Goal: Task Accomplishment & Management: Manage account settings

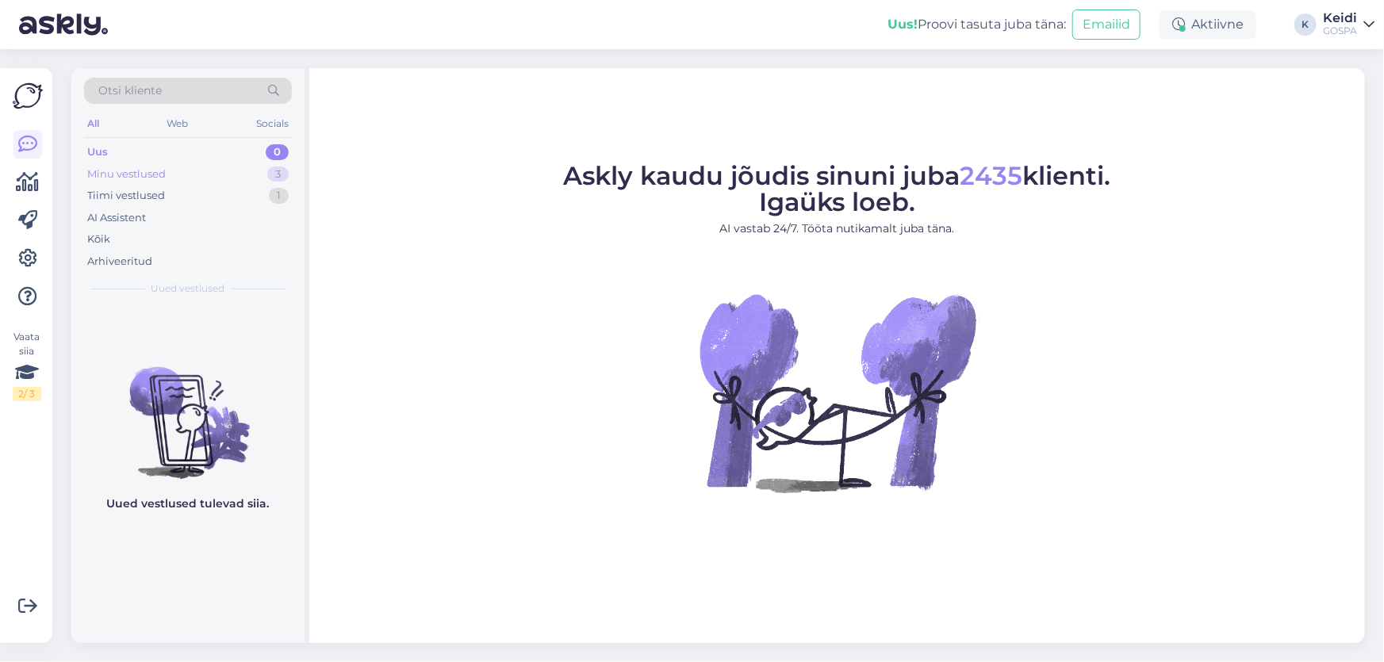
click at [152, 173] on div "Minu vestlused" at bounding box center [126, 175] width 79 height 16
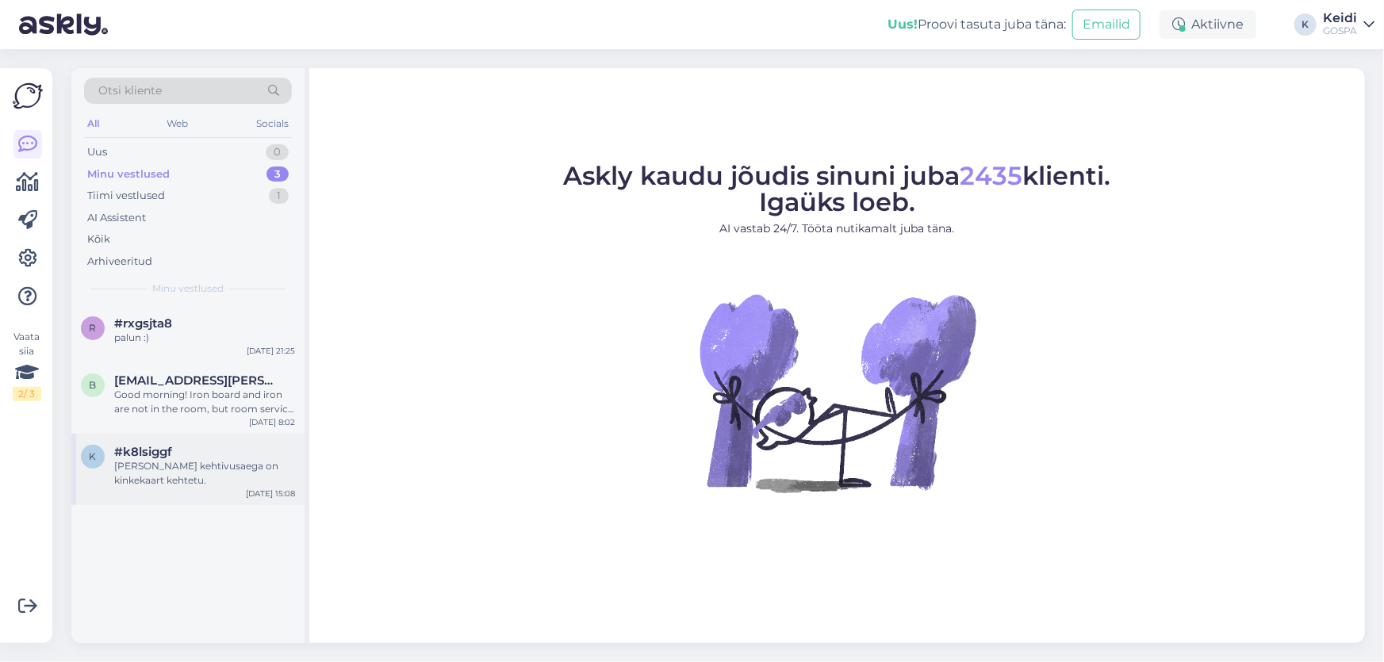
click at [178, 475] on div "[PERSON_NAME] kehtivusaega on kinkekaart kehtetu." at bounding box center [204, 473] width 181 height 29
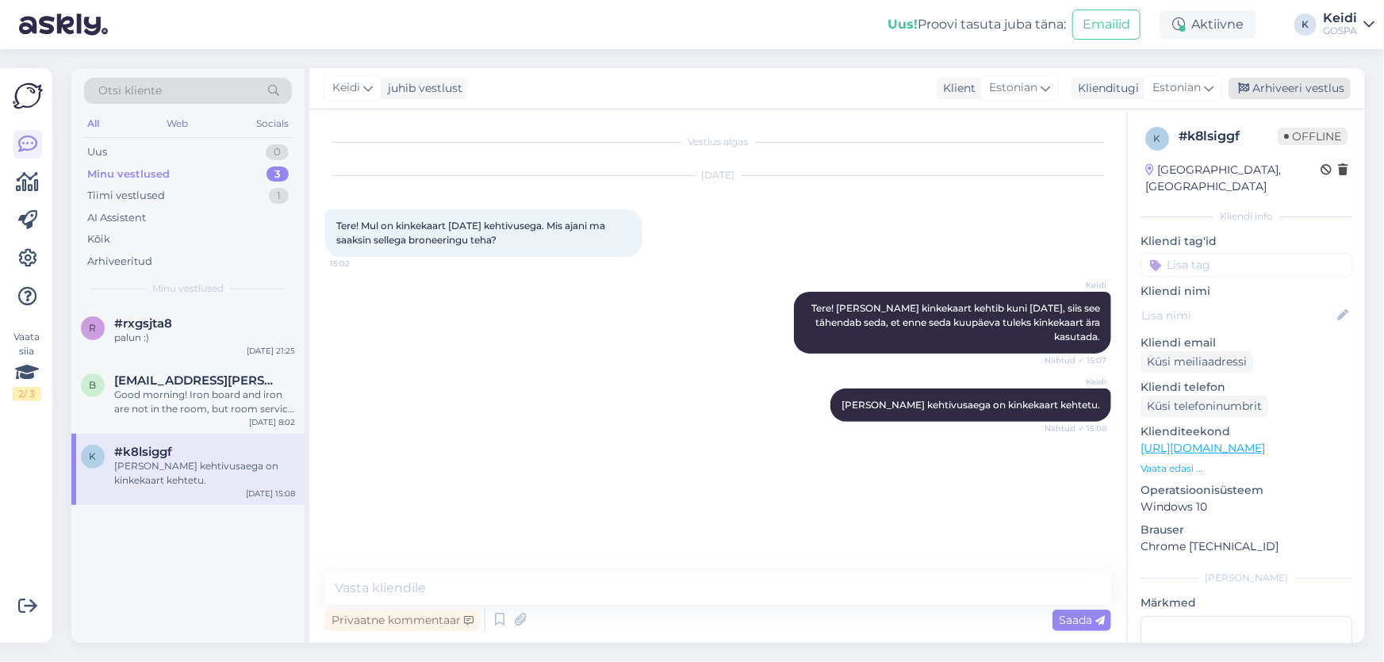
click at [1258, 78] on div "Arhiveeri vestlus" at bounding box center [1290, 88] width 122 height 21
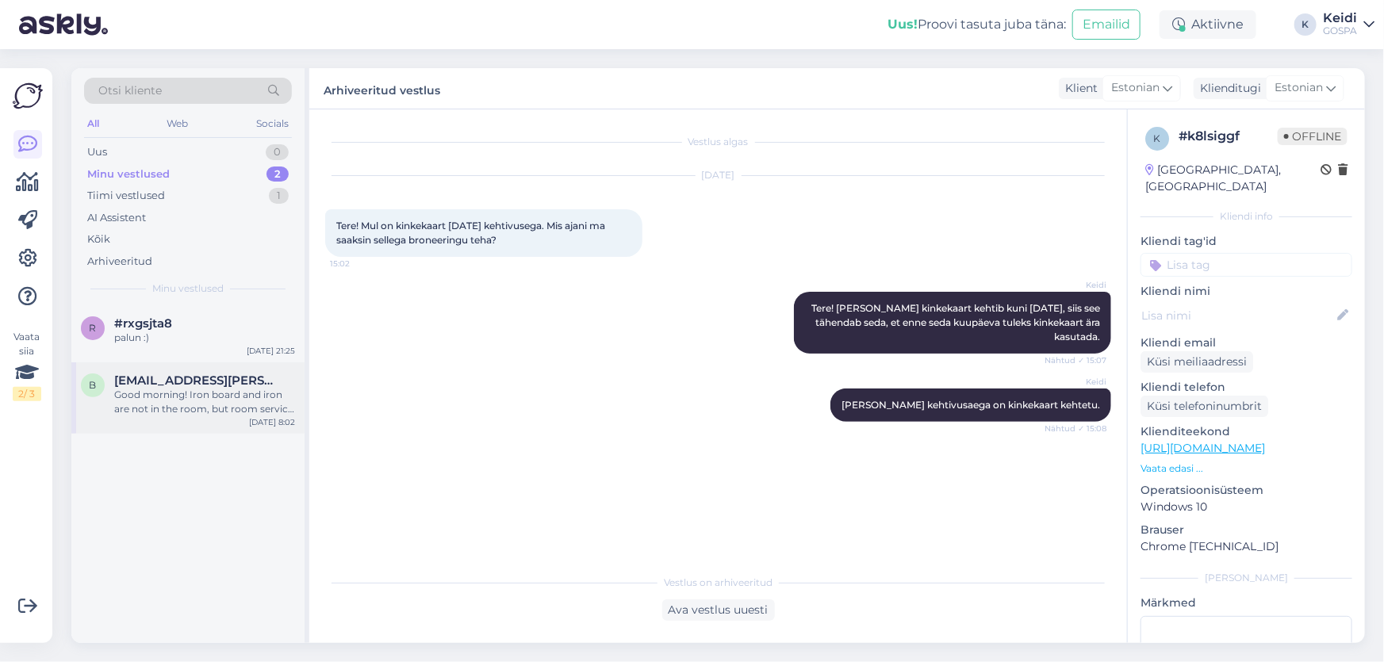
click at [253, 394] on div "Good morning! Iron board and iron are not in the room, but room service can bri…" at bounding box center [204, 402] width 181 height 29
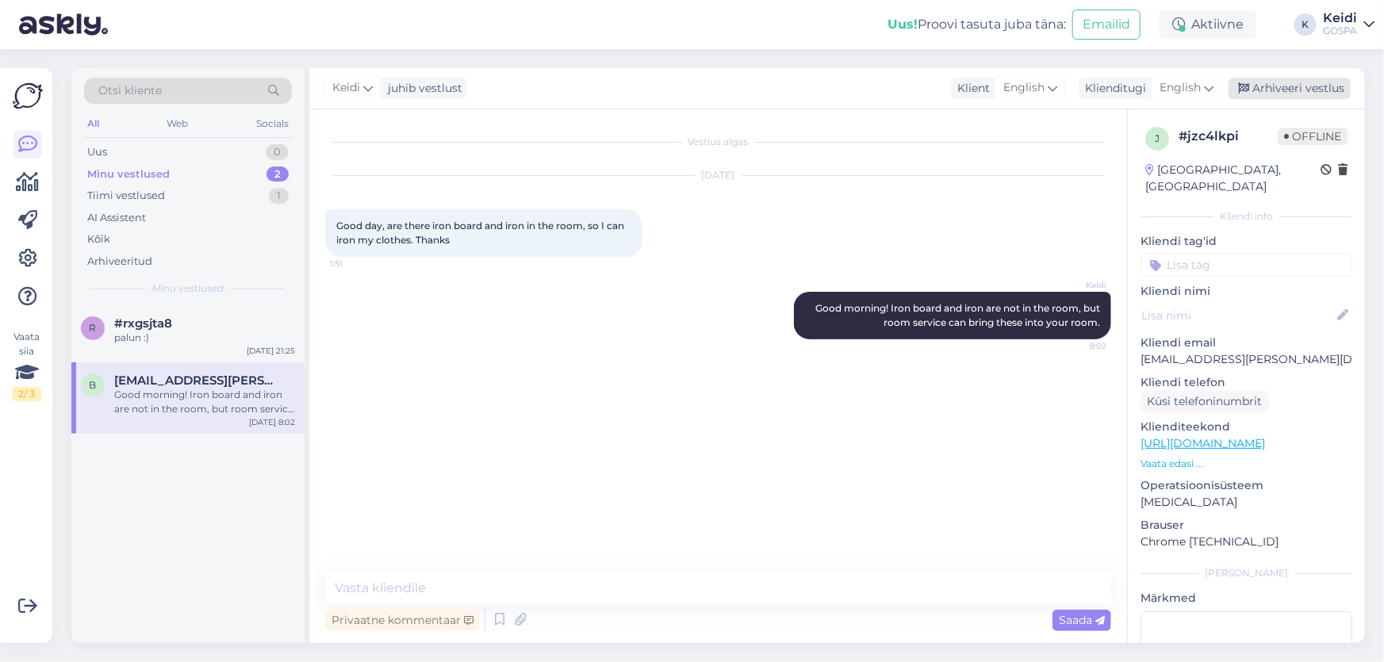
click at [1302, 93] on div "Arhiveeri vestlus" at bounding box center [1290, 88] width 122 height 21
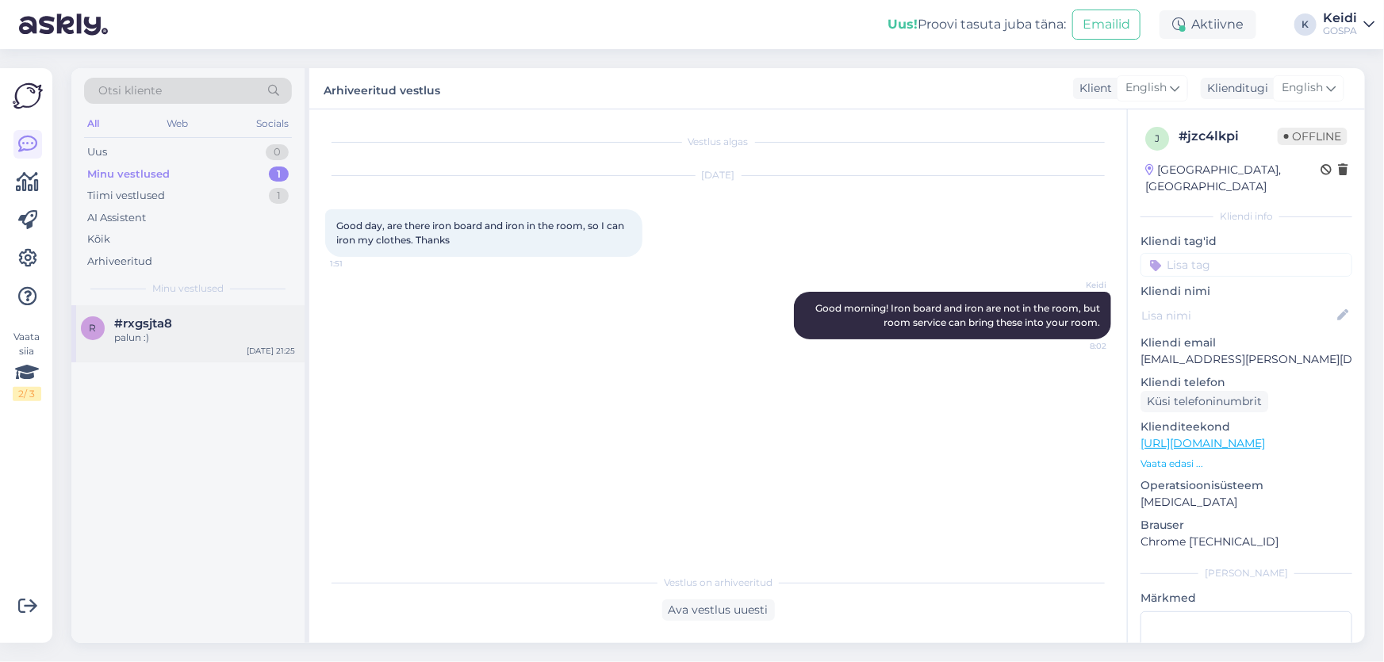
click at [155, 334] on div "palun :)" at bounding box center [204, 338] width 181 height 14
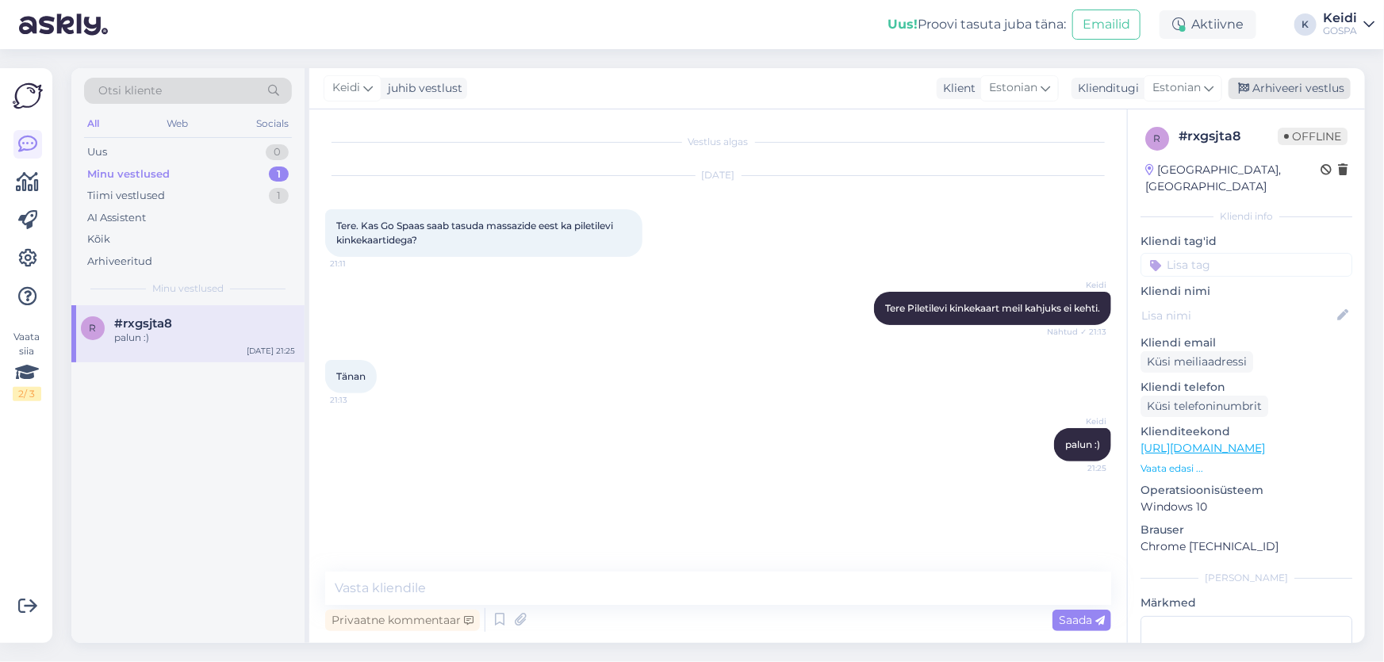
click at [1276, 83] on div "Arhiveeri vestlus" at bounding box center [1290, 88] width 122 height 21
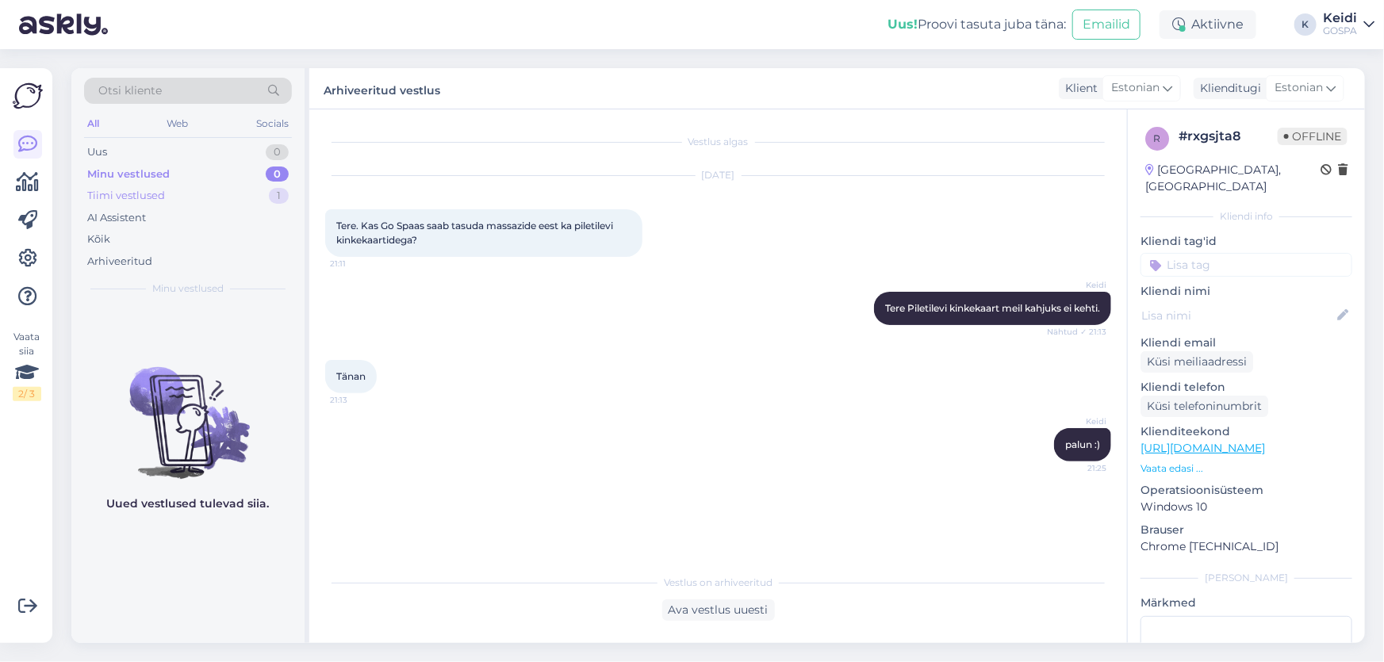
click at [153, 191] on div "Tiimi vestlused" at bounding box center [126, 196] width 78 height 16
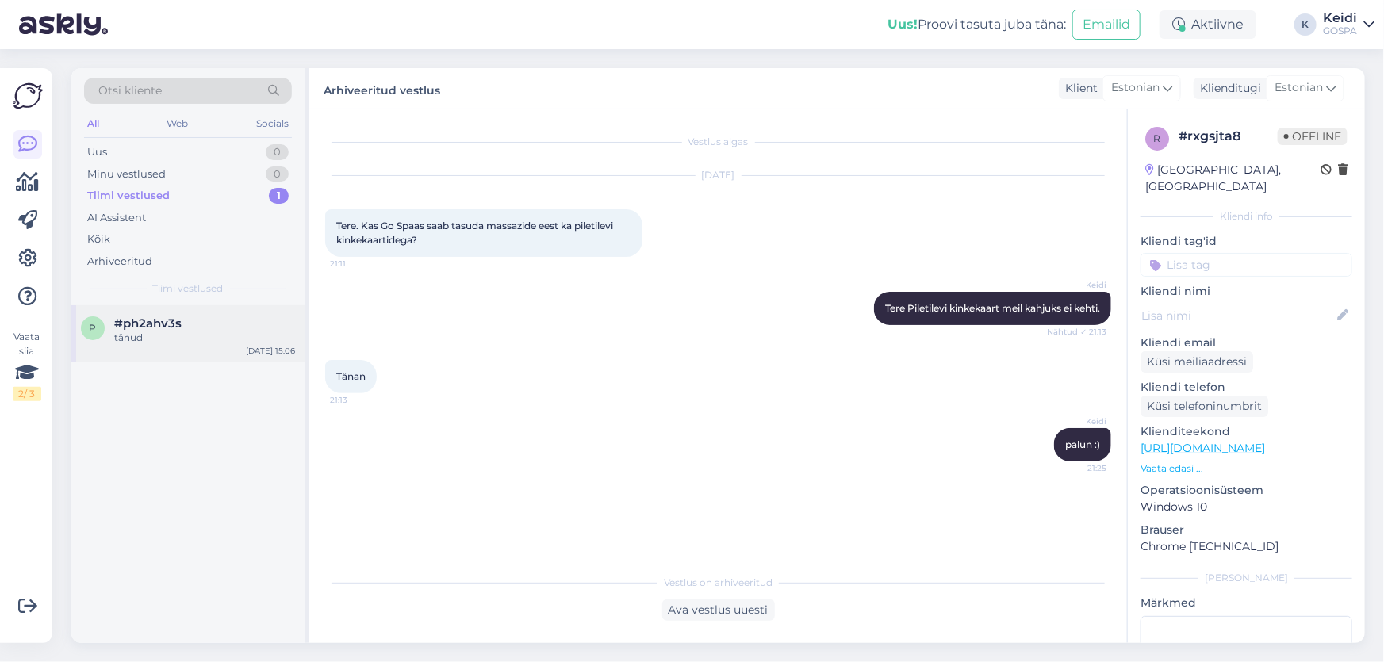
click at [144, 336] on div "tänud" at bounding box center [204, 338] width 181 height 14
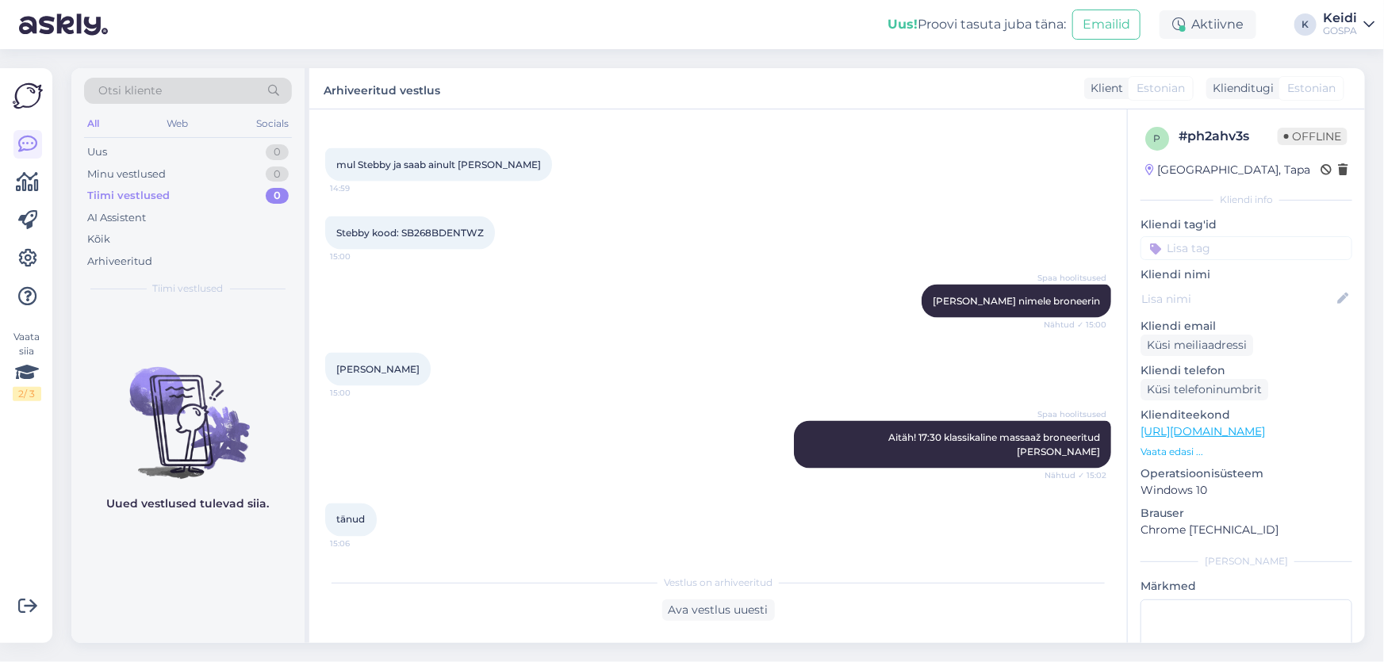
scroll to position [1161, 0]
